Goal: Find specific page/section: Find specific page/section

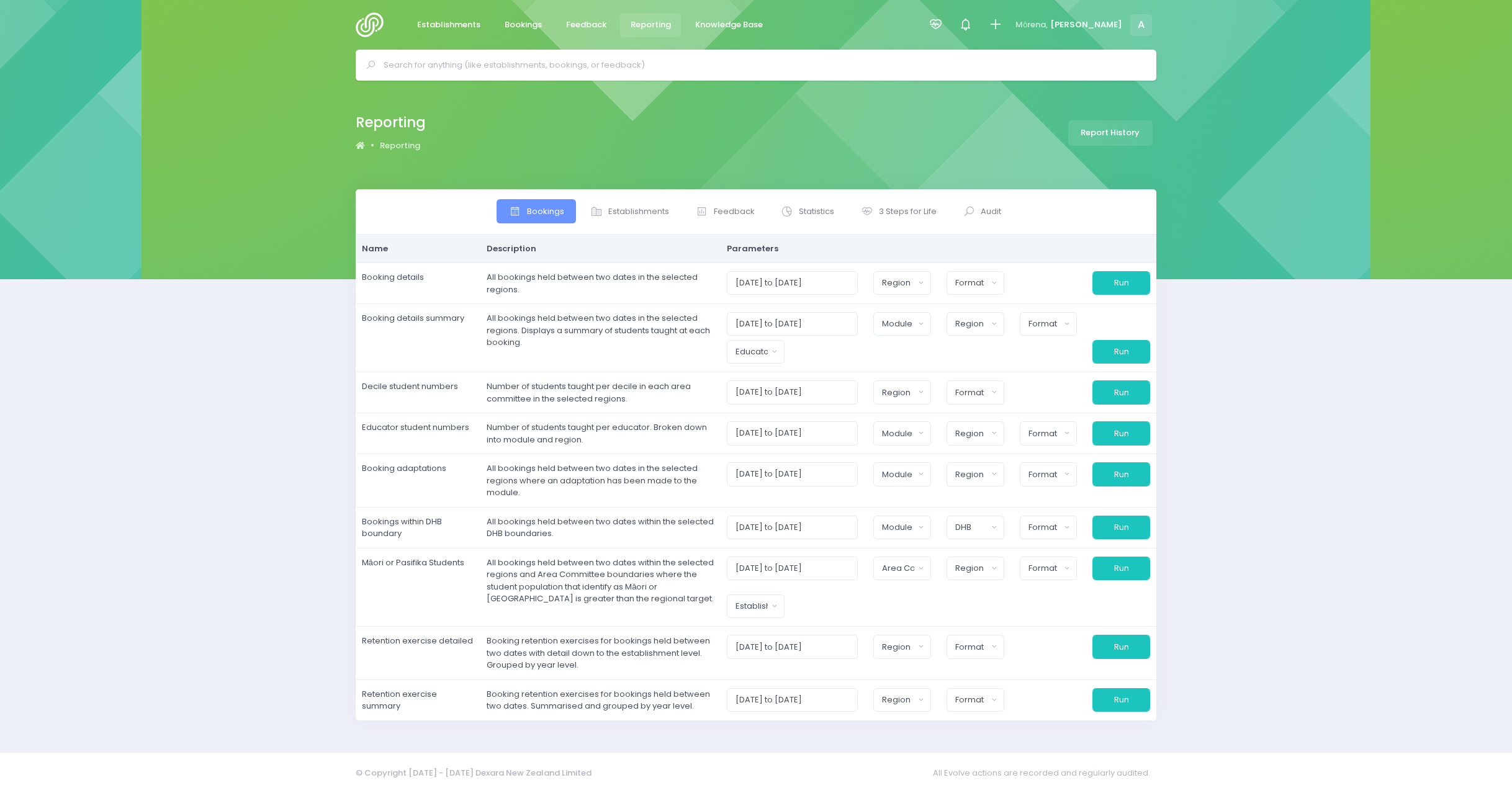
select select
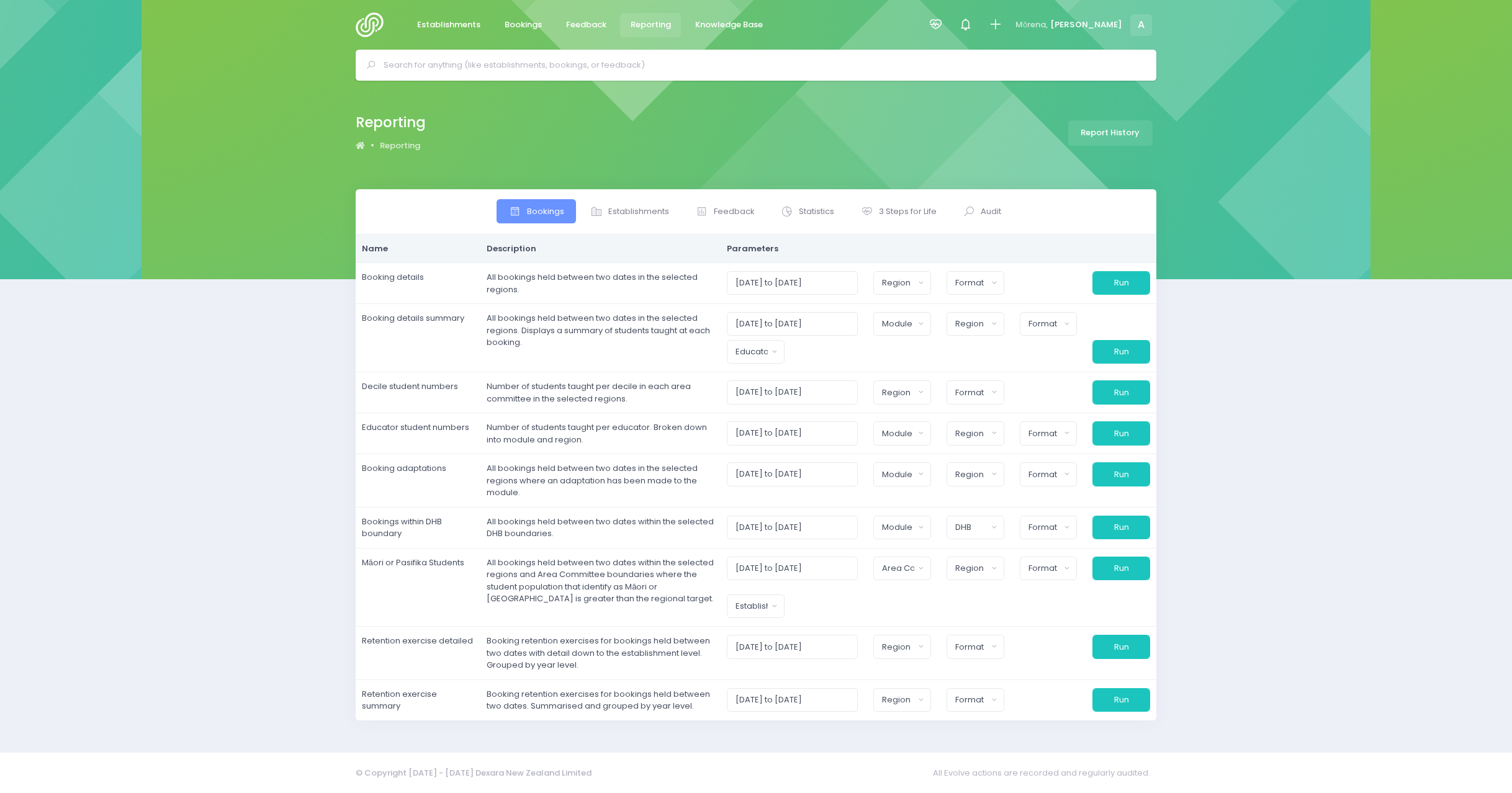
select select
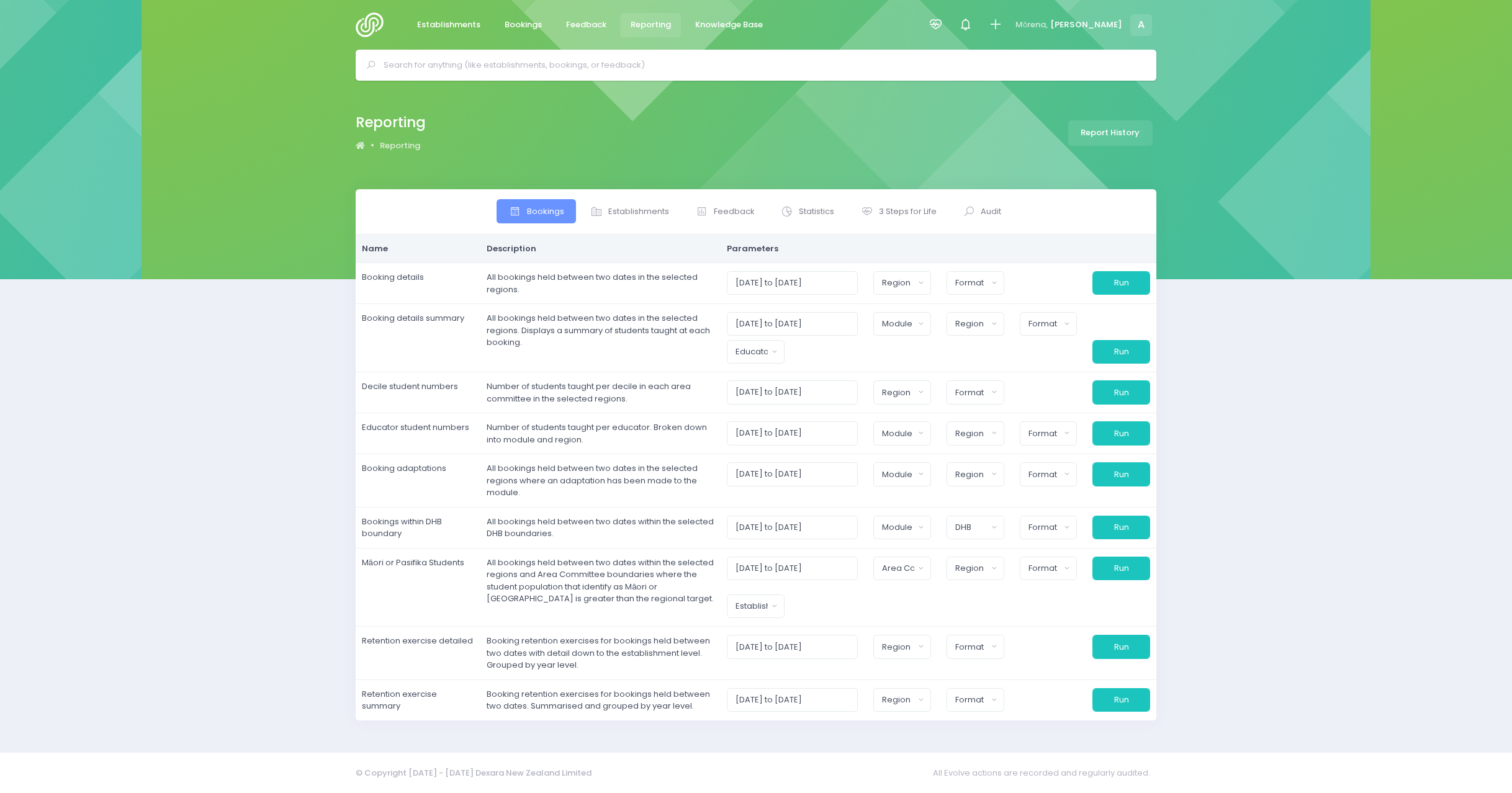
select select
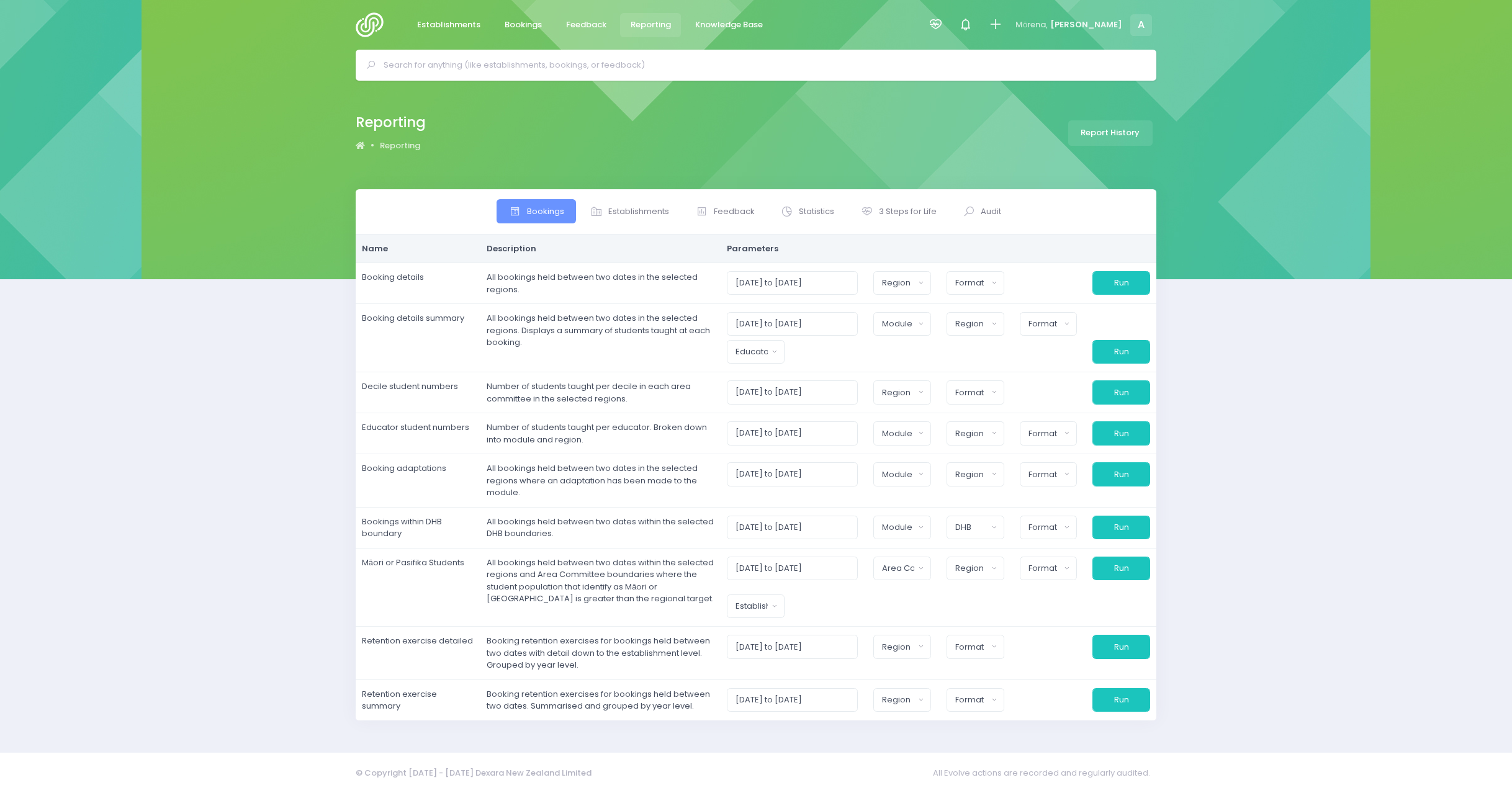
select select
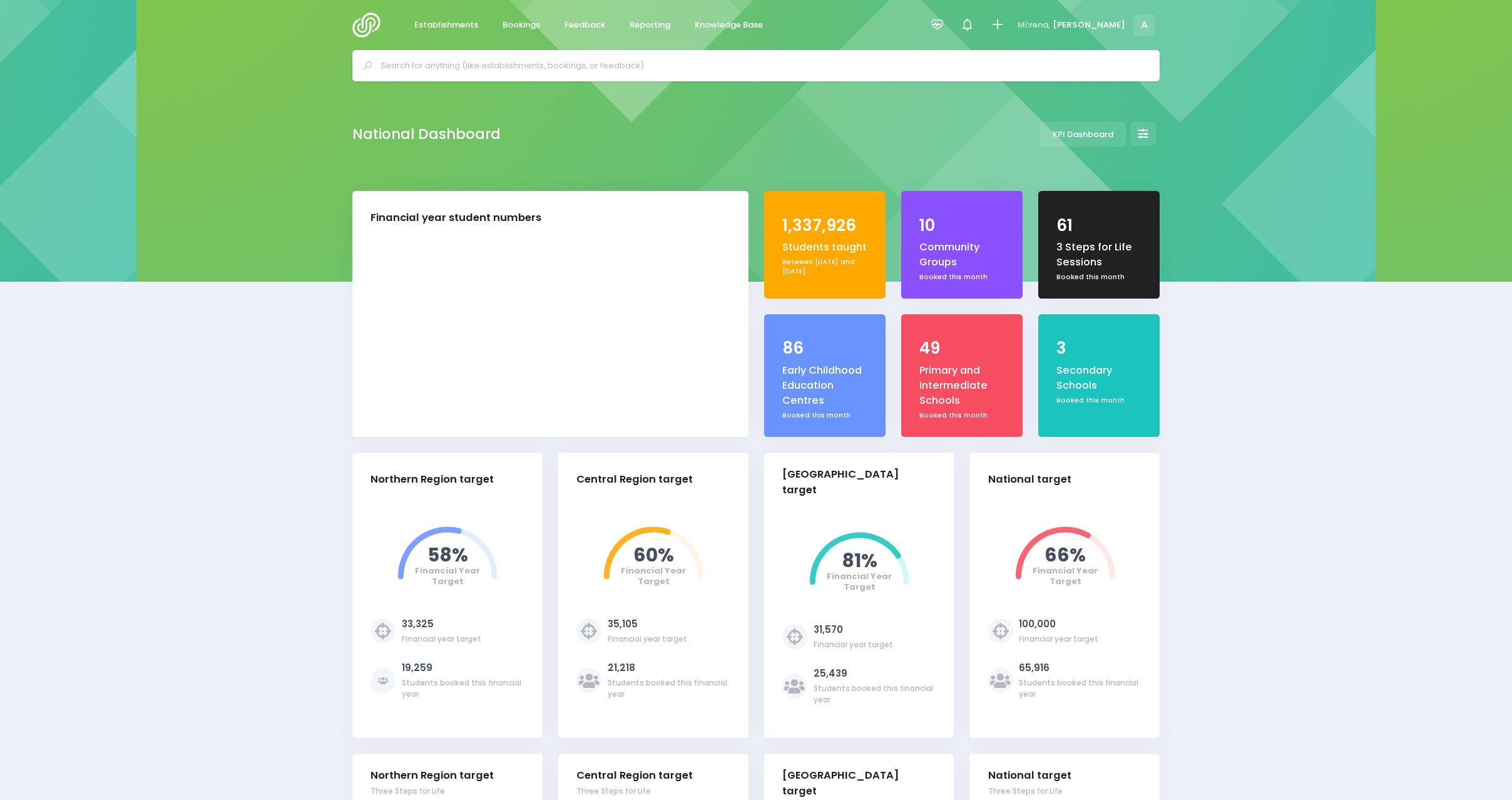
select select "5"
